Goal: Task Accomplishment & Management: Manage account settings

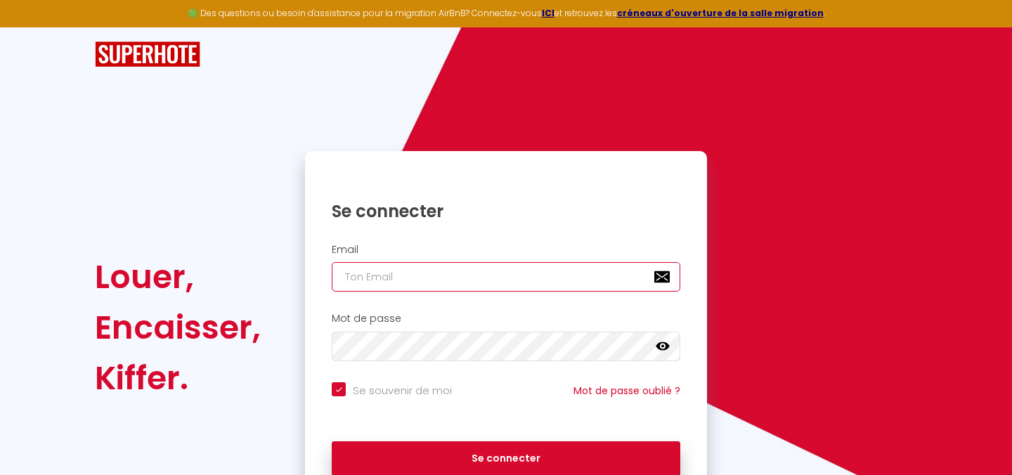
click at [475, 273] on input "email" at bounding box center [506, 277] width 349 height 30
type input "a"
checkbox input "true"
type input "ag"
checkbox input "true"
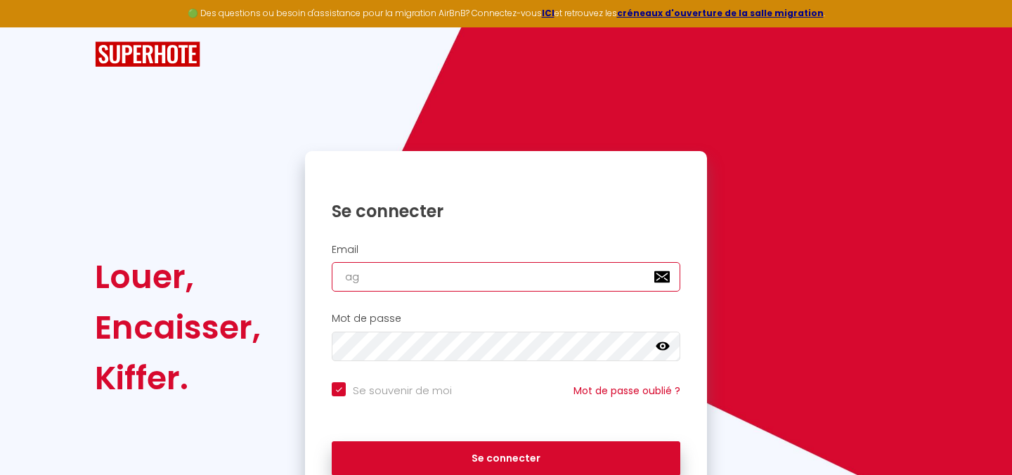
type input "age"
checkbox input "true"
type input "agen"
checkbox input "true"
type input "agenc"
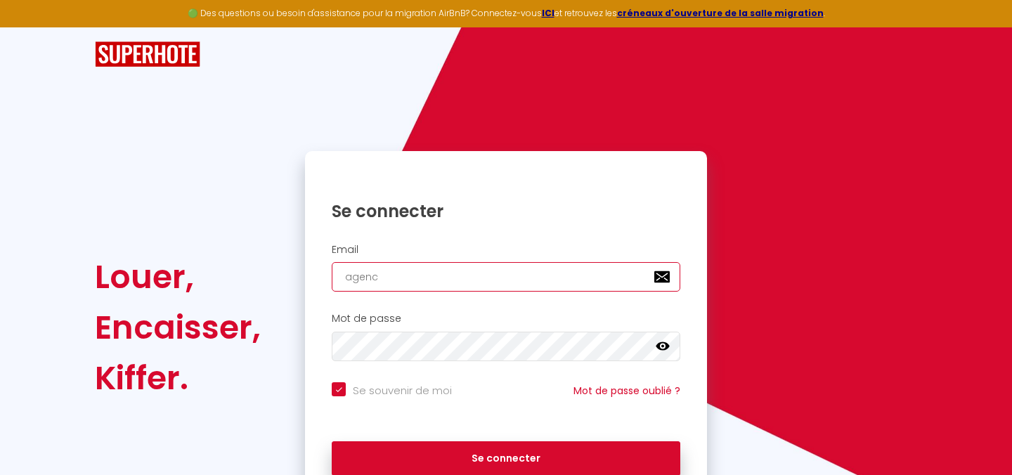
checkbox input "true"
type input "agence"
checkbox input "true"
type input "agenceb"
checkbox input "true"
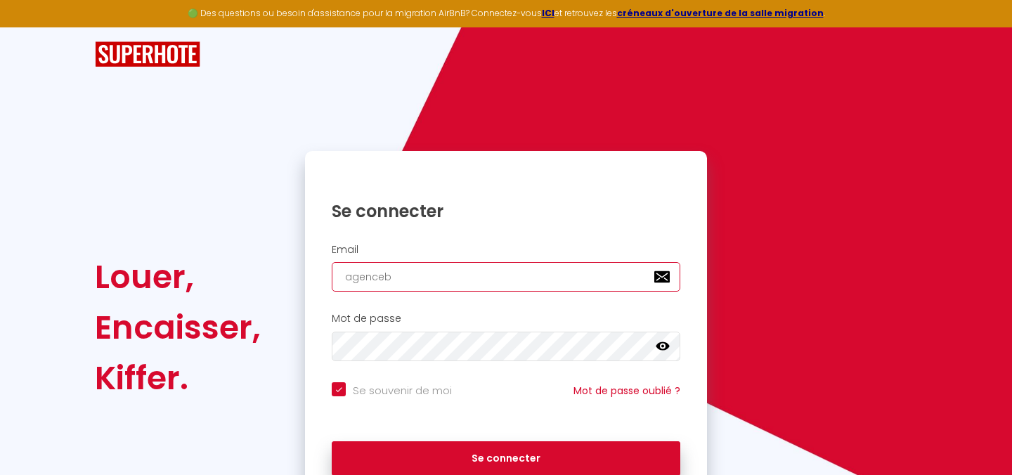
type input "agencebn"
checkbox input "true"
type input "agencebnb"
checkbox input "true"
type input "agencebnbr"
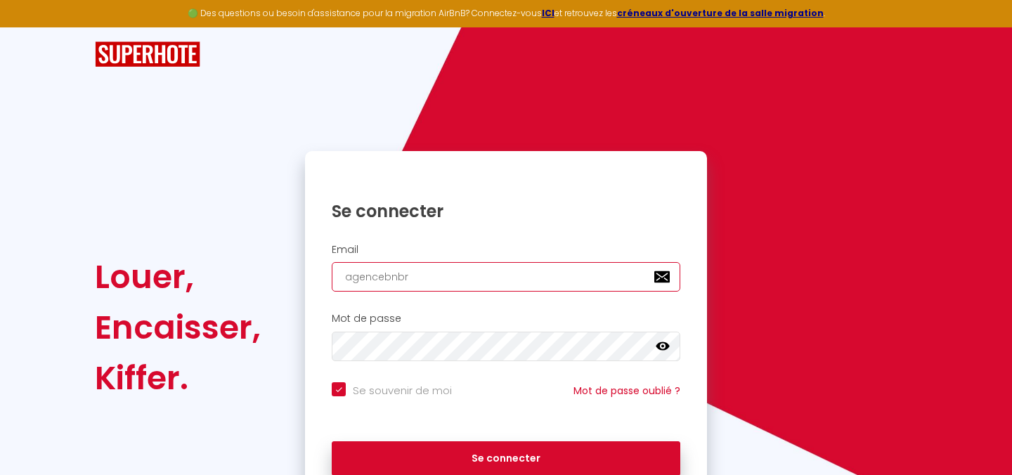
checkbox input "true"
type input "agencebnbre"
checkbox input "true"
type input "agencebnbrei"
checkbox input "true"
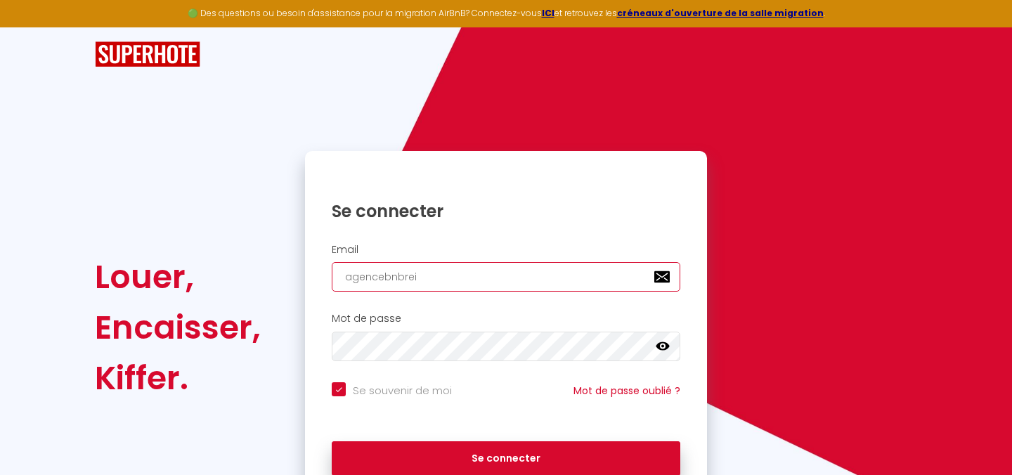
type input "agencebnbreiz"
checkbox input "true"
type input "agencebnbreizh"
checkbox input "true"
type input "agencebnbreizh@"
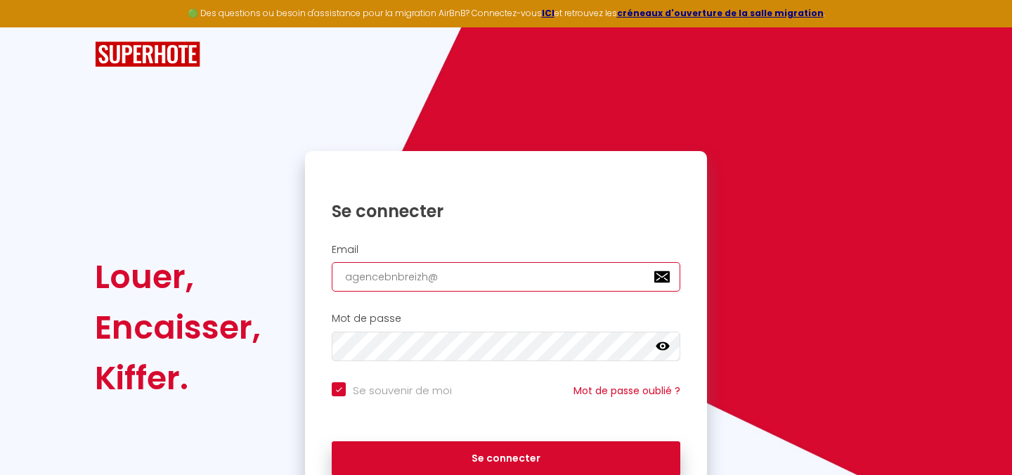
checkbox input "true"
type input "agencebnbreizh@g"
checkbox input "true"
type input "agencebnbreizh@gm"
checkbox input "true"
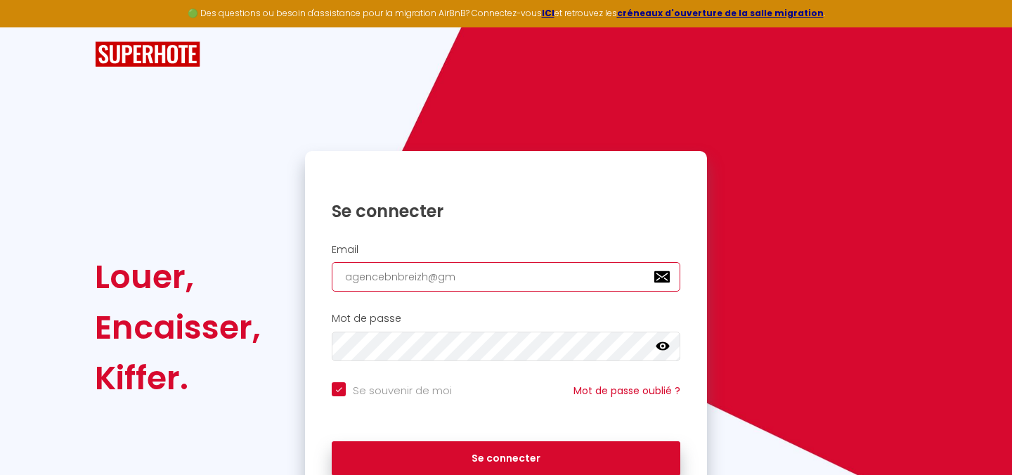
type input "agencebnbreizh@gma"
checkbox input "true"
type input "agencebnbreizh@gmai"
checkbox input "true"
type input "[EMAIL_ADDRESS]"
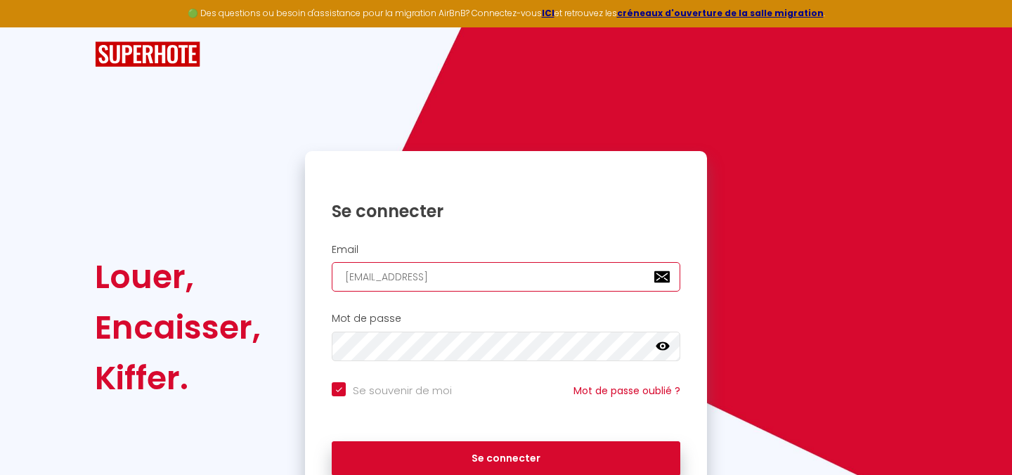
checkbox input "true"
type input "[EMAIL_ADDRESS]."
checkbox input "true"
type input "agencebnbreizh@gmail.c"
checkbox input "true"
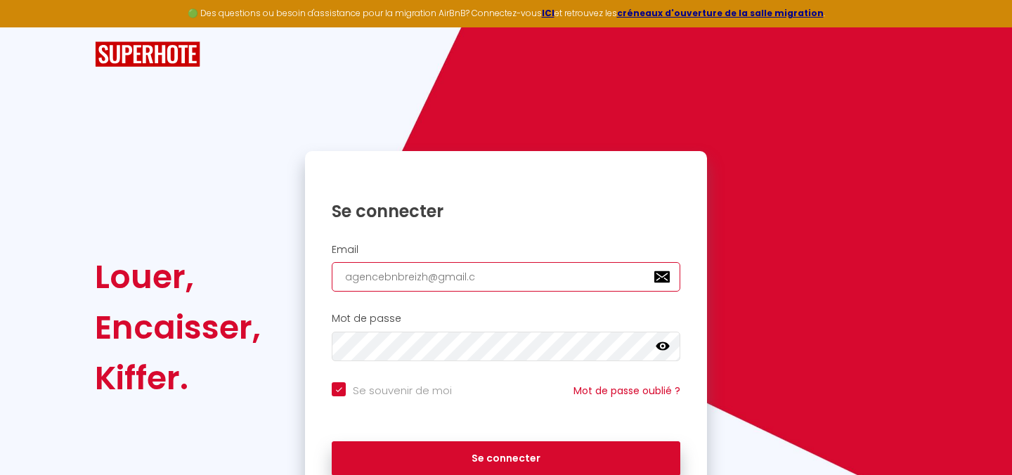
type input "[EMAIL_ADDRESS][DOMAIN_NAME]"
checkbox input "true"
type input "[EMAIL_ADDRESS][DOMAIN_NAME]"
checkbox input "true"
type input "[EMAIL_ADDRESS][DOMAIN_NAME]"
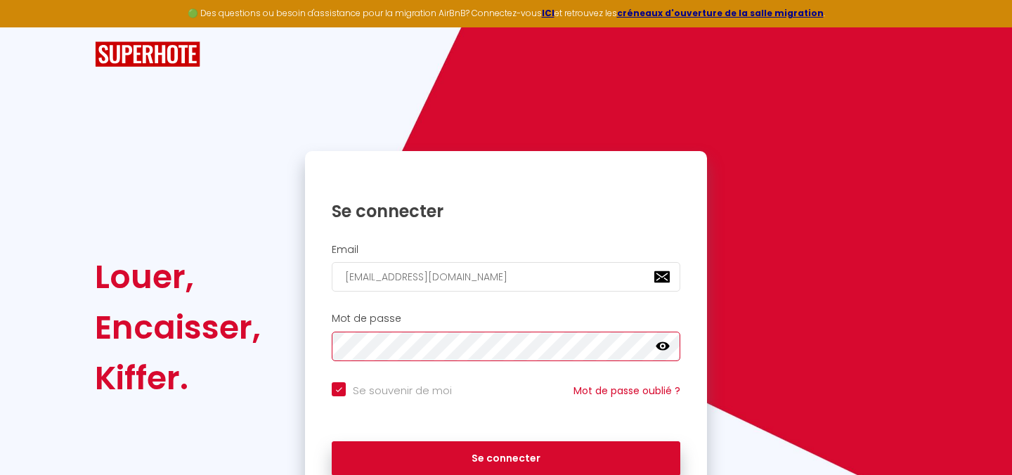
click at [332, 441] on button "Se connecter" at bounding box center [506, 458] width 349 height 35
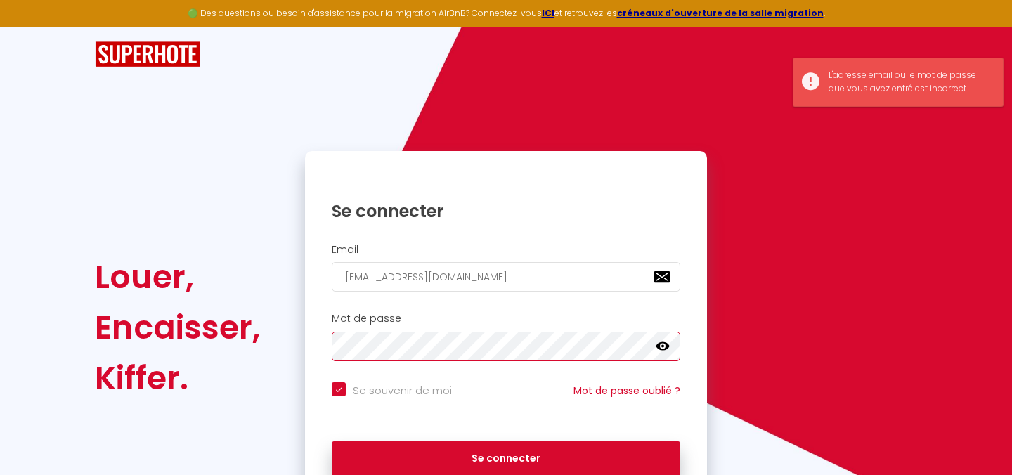
click at [332, 441] on button "Se connecter" at bounding box center [506, 458] width 349 height 35
checkbox input "true"
